Goal: Find specific page/section: Find specific page/section

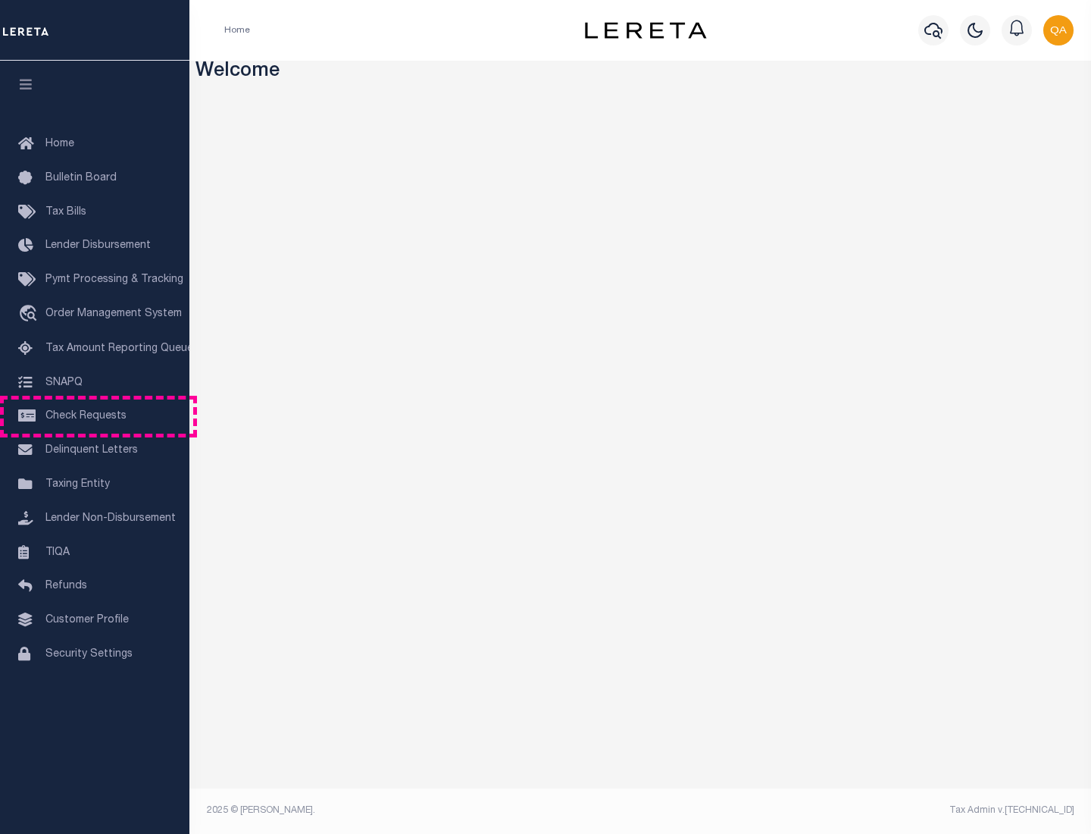
click at [95, 416] on span "Check Requests" at bounding box center [85, 416] width 81 height 11
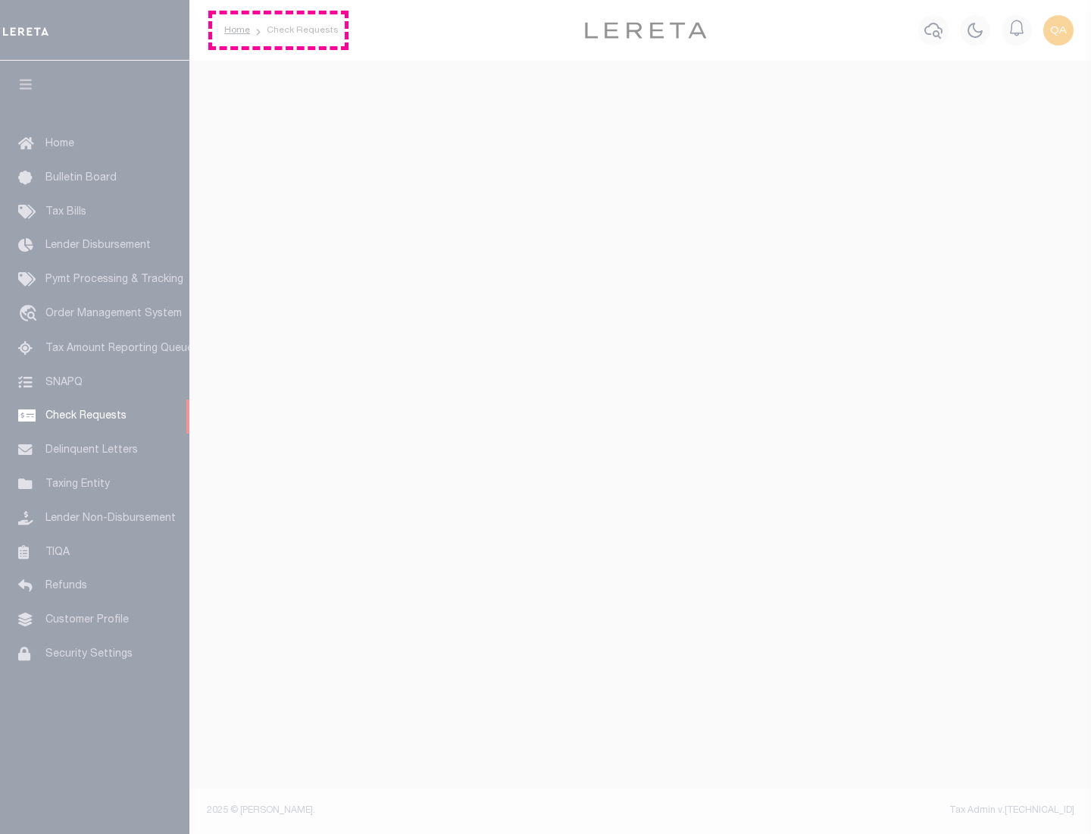
select select "50"
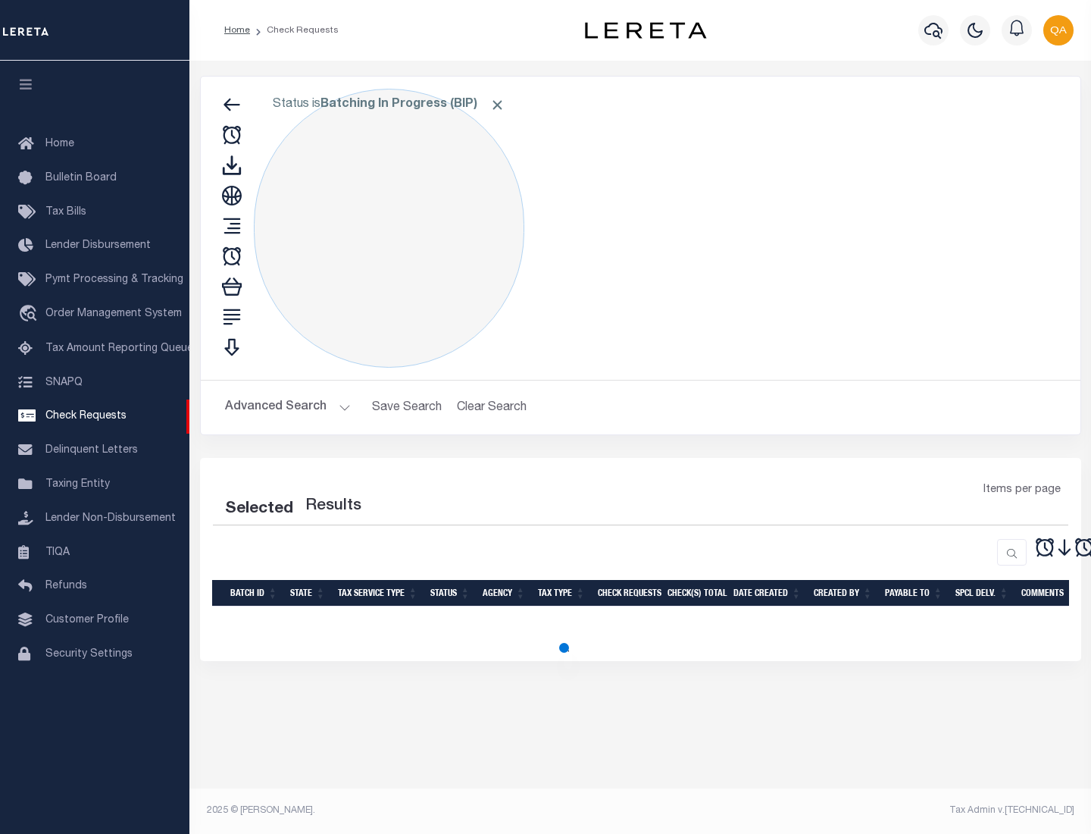
select select "50"
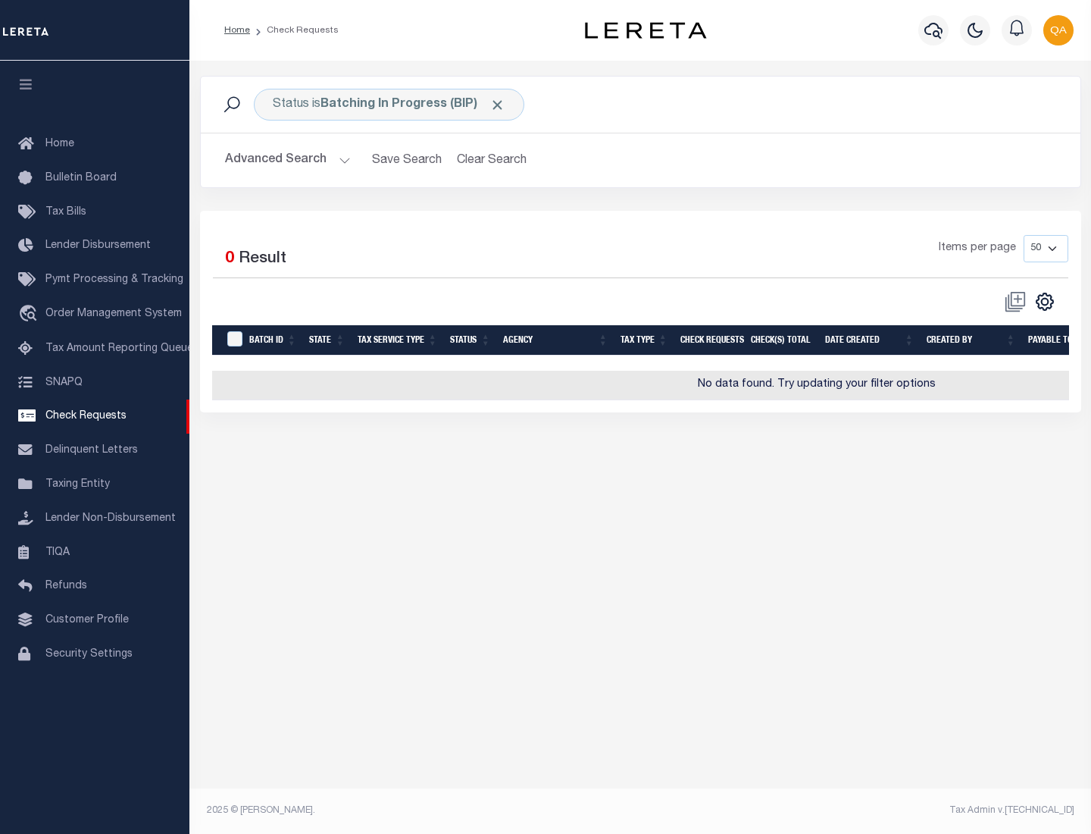
click at [498, 105] on span "Click to Remove" at bounding box center [498, 105] width 16 height 16
